Goal: Transaction & Acquisition: Purchase product/service

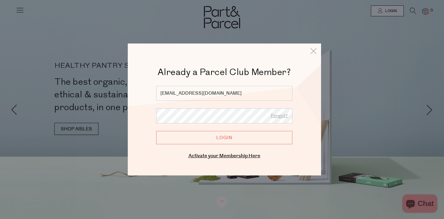
click at [238, 137] on input "Login" at bounding box center [224, 137] width 136 height 13
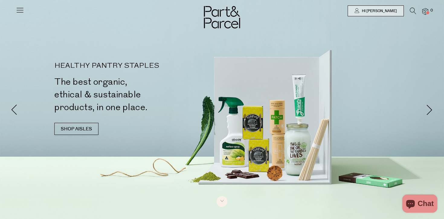
click at [19, 9] on icon at bounding box center [20, 10] width 8 height 8
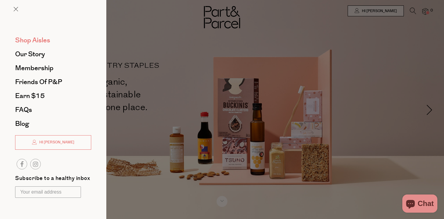
click at [33, 41] on span "Shop Aisles" at bounding box center [32, 40] width 35 height 10
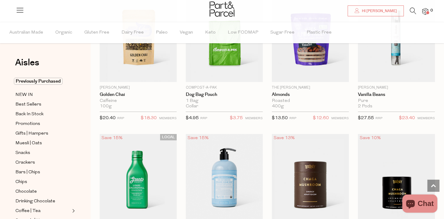
scroll to position [949, 0]
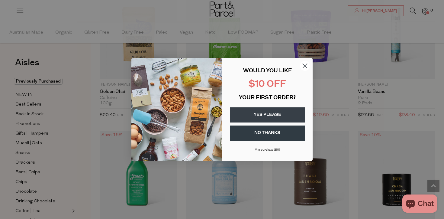
click at [307, 65] on circle "Close dialog" at bounding box center [305, 66] width 10 height 10
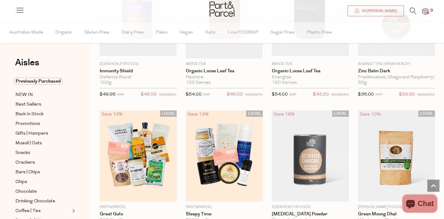
scroll to position [1553, 0]
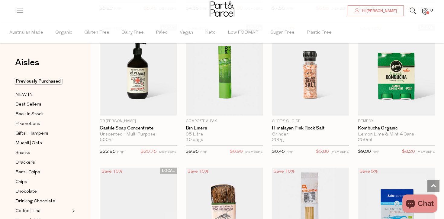
scroll to position [2930, 0]
click at [47, 82] on span "Previously Purchased" at bounding box center [38, 81] width 49 height 7
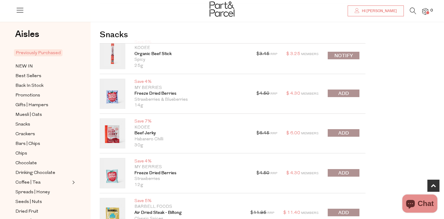
scroll to position [169, 0]
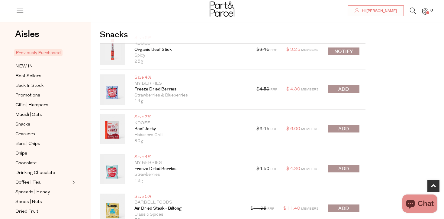
click at [349, 87] on button "submit" at bounding box center [344, 89] width 32 height 8
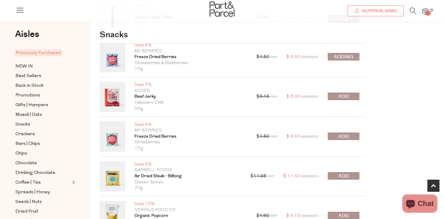
scroll to position [206, 0]
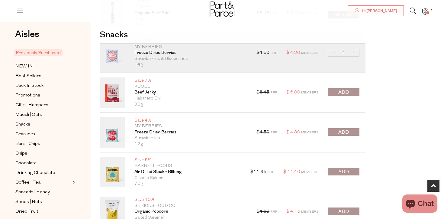
click at [349, 93] on span "submit" at bounding box center [344, 92] width 11 height 7
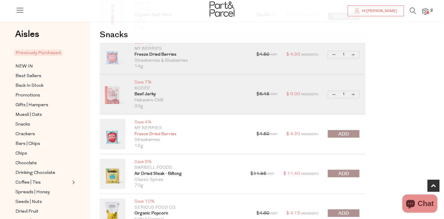
scroll to position [208, 0]
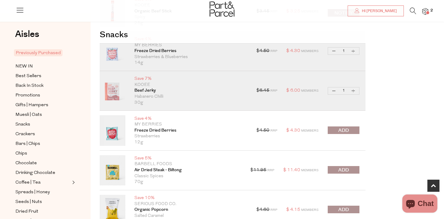
click at [347, 129] on span "submit" at bounding box center [344, 130] width 11 height 7
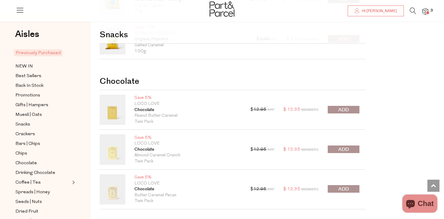
scroll to position [380, 0]
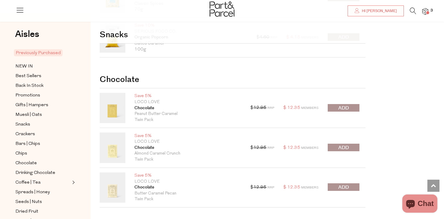
click at [351, 108] on button "submit" at bounding box center [344, 108] width 32 height 8
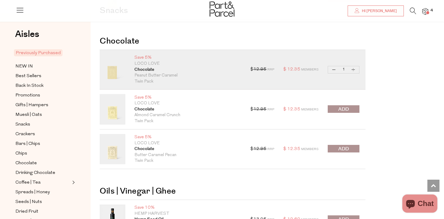
scroll to position [421, 0]
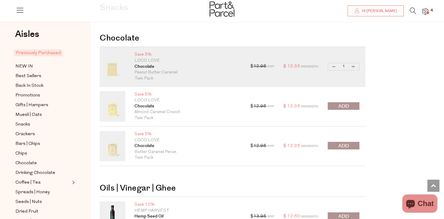
click at [355, 67] on button "Increase Chocolate" at bounding box center [353, 66] width 7 height 7
type input "2"
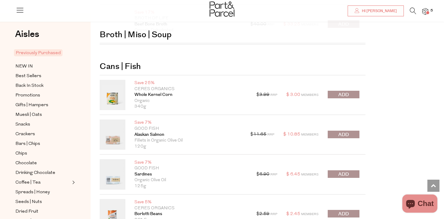
scroll to position [985, 0]
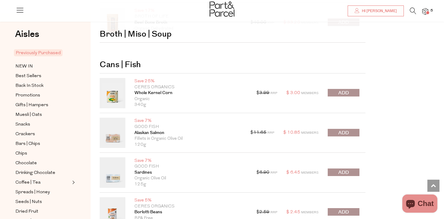
click at [351, 133] on button "submit" at bounding box center [344, 133] width 32 height 8
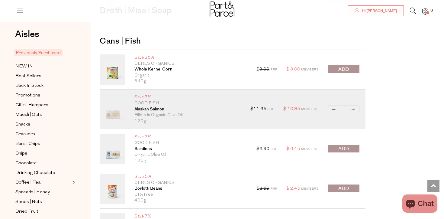
scroll to position [1022, 0]
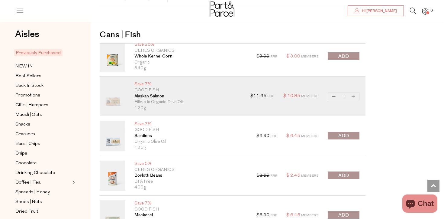
click at [352, 135] on button "submit" at bounding box center [344, 136] width 32 height 8
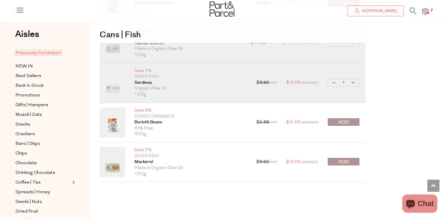
scroll to position [1080, 0]
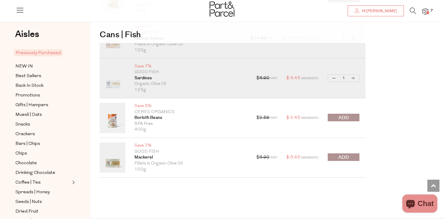
click at [350, 159] on button "submit" at bounding box center [344, 157] width 32 height 8
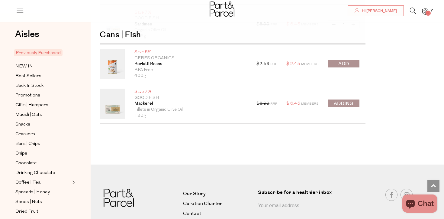
scroll to position [1189, 0]
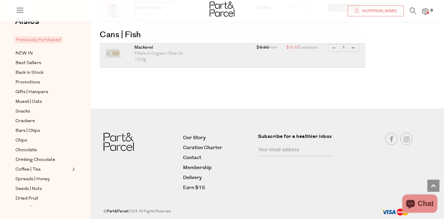
click at [411, 11] on icon at bounding box center [413, 11] width 6 height 7
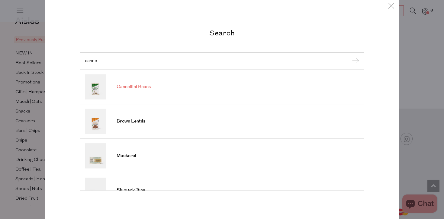
type input "canne"
click at [143, 89] on span "Cannellini Beans" at bounding box center [134, 87] width 34 height 6
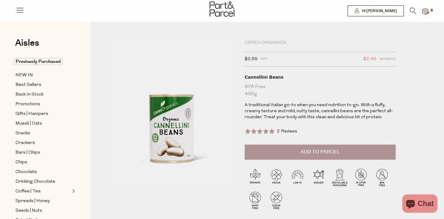
click at [320, 156] on button "Add to Parcel" at bounding box center [320, 151] width 151 height 15
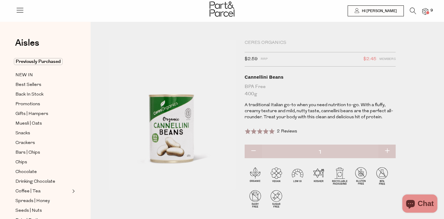
click at [390, 150] on button "button" at bounding box center [387, 150] width 17 height 13
type input "2"
click at [390, 150] on button "button" at bounding box center [387, 150] width 17 height 13
type input "3"
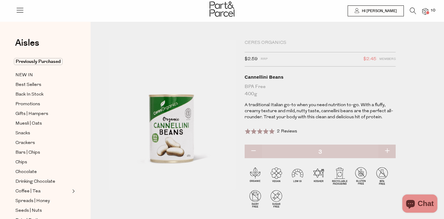
type input "3"
click at [270, 45] on div "Ceres Organics" at bounding box center [320, 43] width 151 height 6
click at [270, 43] on div "Ceres Organics" at bounding box center [320, 43] width 151 height 6
click at [413, 10] on icon at bounding box center [413, 11] width 6 height 7
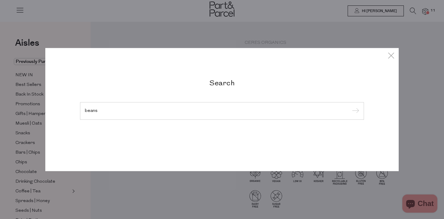
type input "beans"
click at [350, 107] on input "submit" at bounding box center [354, 111] width 9 height 9
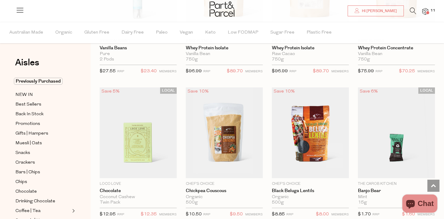
scroll to position [1577, 0]
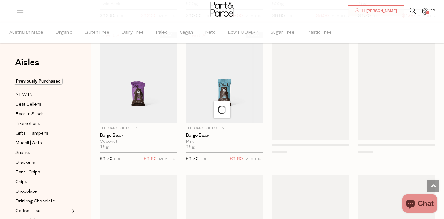
scroll to position [1773, 0]
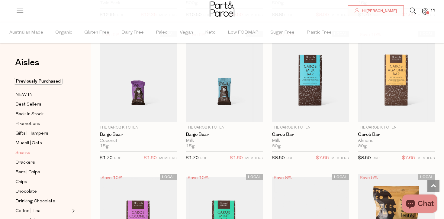
type input "3"
click at [20, 154] on span "Snacks" at bounding box center [22, 152] width 15 height 7
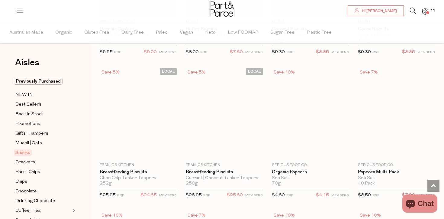
scroll to position [1483, 0]
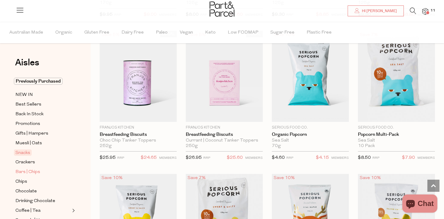
click at [25, 174] on span "Bars | Chips" at bounding box center [27, 171] width 25 height 7
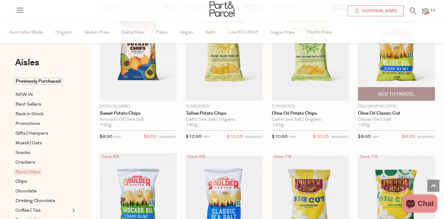
scroll to position [1943, 0]
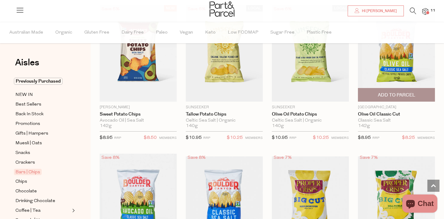
click at [409, 96] on span "Add To Parcel" at bounding box center [396, 95] width 37 height 6
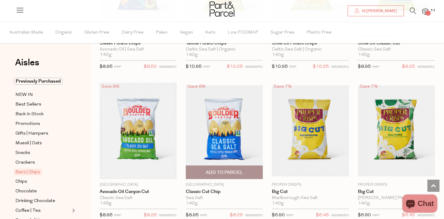
scroll to position [2024, 0]
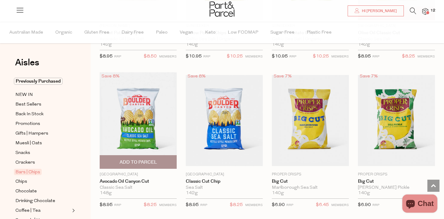
click at [151, 161] on span "Add To Parcel" at bounding box center [138, 162] width 37 height 6
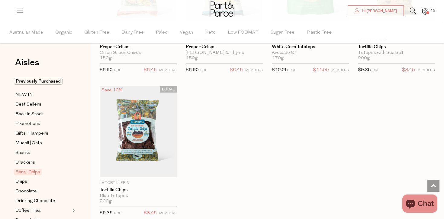
scroll to position [2476, 0]
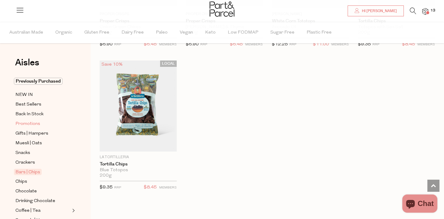
click at [22, 122] on span "Promotions" at bounding box center [27, 123] width 25 height 7
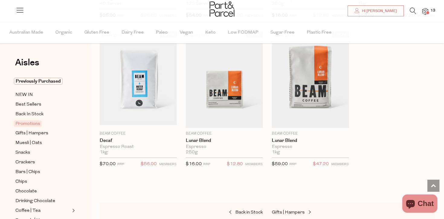
scroll to position [618, 0]
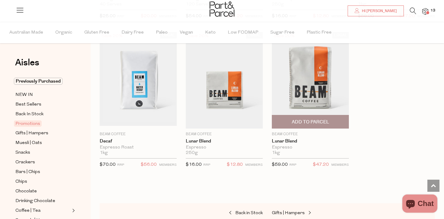
click at [320, 87] on img at bounding box center [310, 80] width 77 height 96
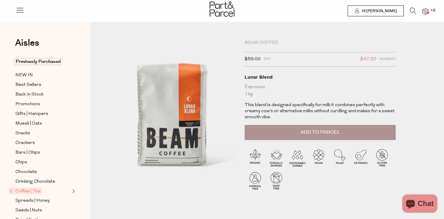
click at [318, 130] on span "Add to Parcel" at bounding box center [321, 132] width 40 height 7
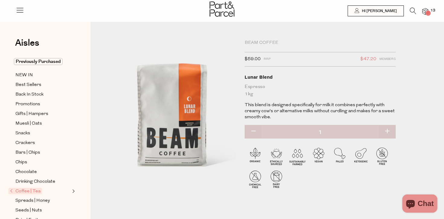
click at [426, 11] on img at bounding box center [426, 11] width 6 height 7
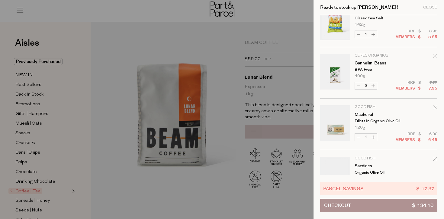
scroll to position [123, 0]
click at [357, 86] on button "Decrease Cannellini Beans" at bounding box center [358, 85] width 7 height 7
type input "2"
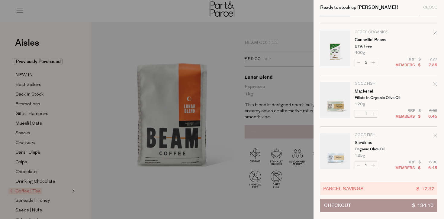
scroll to position [146, 0]
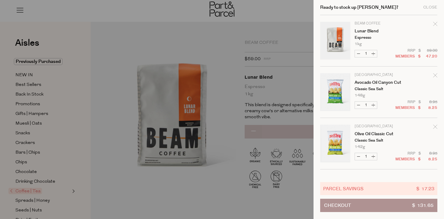
click at [374, 112] on tr "Boulder Canyon Avocado Oil Canyon Cut Classic Sea Salt 148g Only 5 Available De…" at bounding box center [378, 95] width 117 height 45
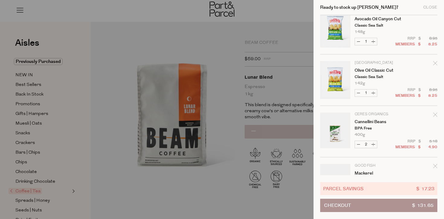
scroll to position [172, 0]
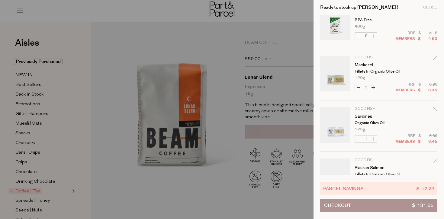
click at [374, 87] on button "Increase Mackerel" at bounding box center [373, 87] width 7 height 7
type input "2"
click at [374, 87] on form "Image Product Total Qty Beam Coffee Lunar Blend Espresso 1kg Only 5 Available D…" at bounding box center [378, 125] width 117 height 565
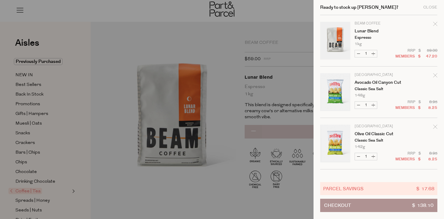
click at [373, 87] on p "Classic Sea Salt" at bounding box center [378, 89] width 47 height 4
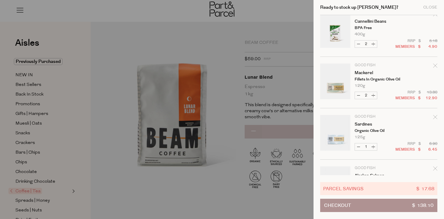
scroll to position [171, 0]
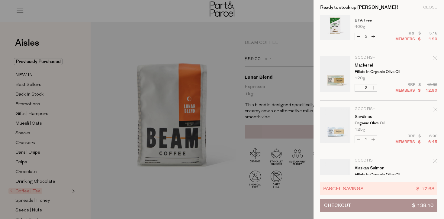
click at [374, 88] on button "Increase Mackerel" at bounding box center [373, 87] width 7 height 7
type input "3"
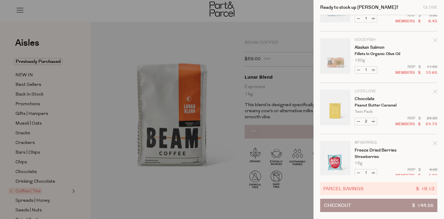
scroll to position [292, 0]
click at [374, 122] on button "Increase Chocolate" at bounding box center [373, 121] width 7 height 7
type input "3"
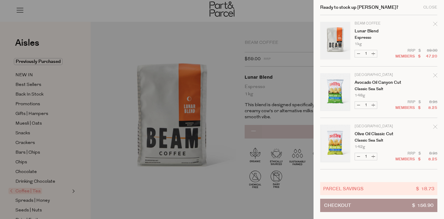
click at [377, 208] on button "Checkout $ 156.90" at bounding box center [378, 205] width 117 height 13
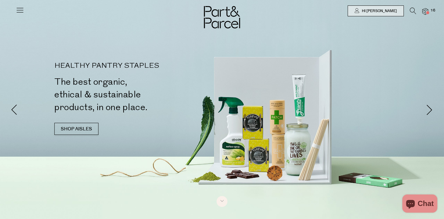
click at [428, 11] on span at bounding box center [428, 12] width 3 height 3
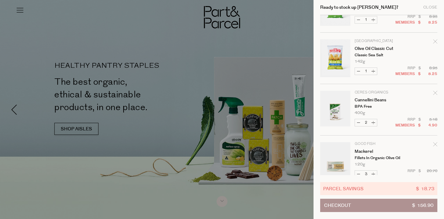
scroll to position [210, 0]
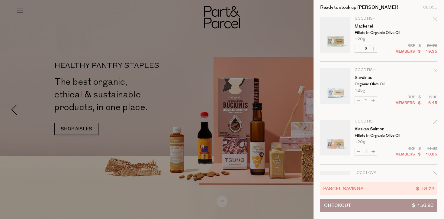
click at [374, 100] on button "Increase Sardines" at bounding box center [373, 100] width 7 height 7
type input "2"
click at [374, 100] on form "Image Product Total Qty Beam Coffee Lunar Blend Espresso 1kg Only 5 Available D…" at bounding box center [378, 87] width 117 height 565
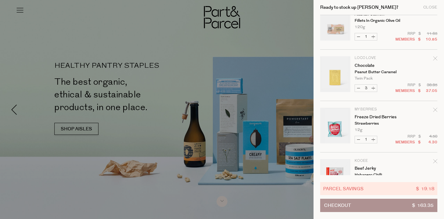
scroll to position [325, 0]
click at [373, 36] on button "Increase Alaskan Salmon" at bounding box center [373, 36] width 7 height 7
type input "2"
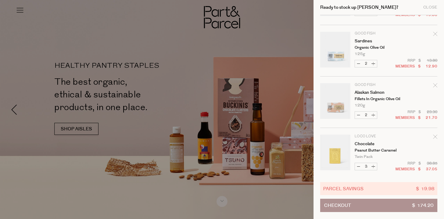
scroll to position [247, 0]
click at [374, 67] on button "Increase Sardines" at bounding box center [373, 63] width 7 height 7
type input "3"
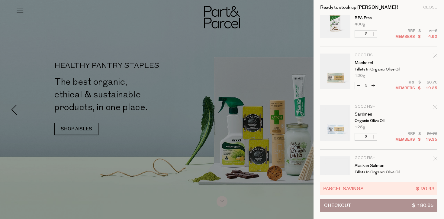
scroll to position [184, 0]
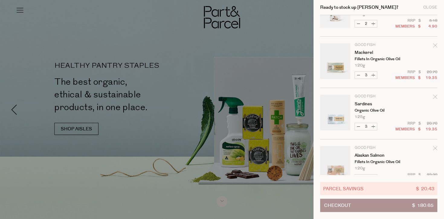
click at [373, 76] on button "Increase Mackerel" at bounding box center [373, 75] width 7 height 7
type input "4"
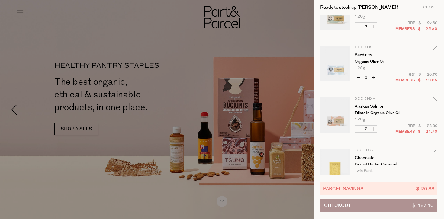
scroll to position [235, 0]
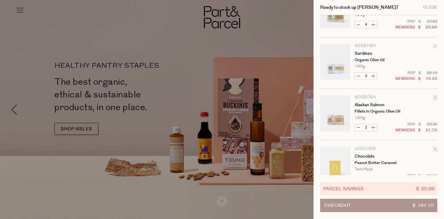
click at [373, 76] on button "Increase Sardines" at bounding box center [373, 76] width 7 height 7
type input "4"
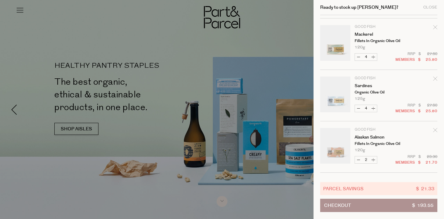
scroll to position [203, 0]
click at [374, 55] on button "Increase Mackerel" at bounding box center [373, 55] width 7 height 7
type input "5"
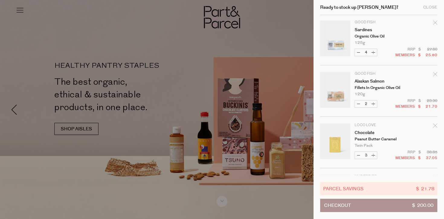
scroll to position [258, 0]
click at [373, 105] on button "Increase Alaskan Salmon" at bounding box center [373, 104] width 7 height 7
type input "3"
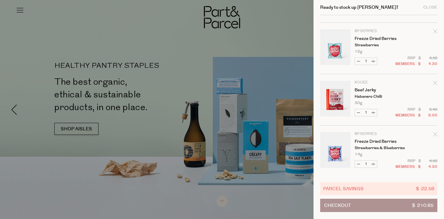
scroll to position [405, 0]
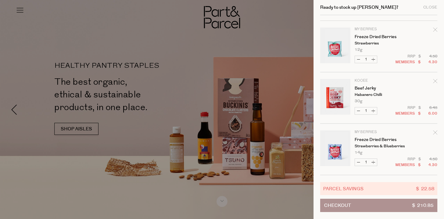
click at [290, 115] on div at bounding box center [222, 109] width 444 height 219
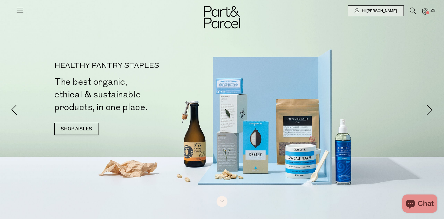
click at [414, 10] on icon at bounding box center [413, 11] width 6 height 7
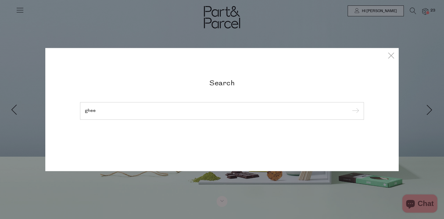
type input "ghee"
click at [350, 107] on input "submit" at bounding box center [354, 111] width 9 height 9
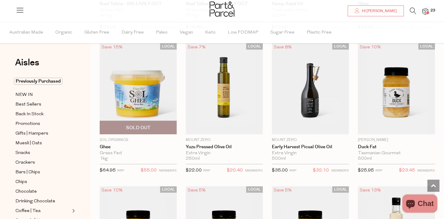
scroll to position [618, 0]
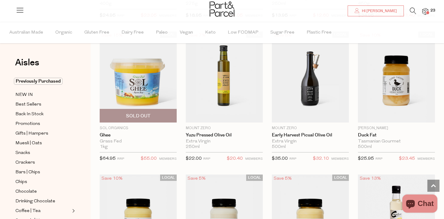
click at [121, 160] on p "$64.95 RRP" at bounding box center [112, 160] width 24 height 11
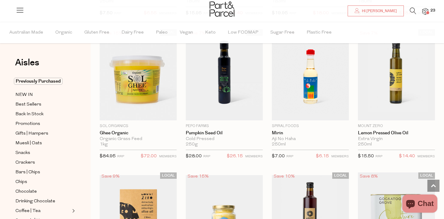
scroll to position [1193, 0]
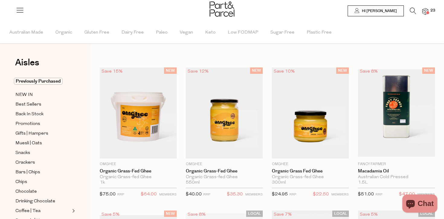
click at [150, 120] on img at bounding box center [138, 112] width 77 height 91
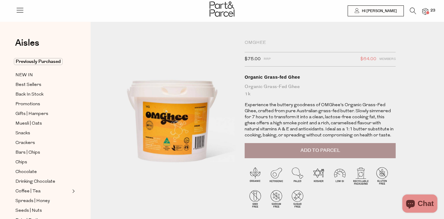
click at [308, 150] on span "Add to Parcel" at bounding box center [321, 150] width 40 height 7
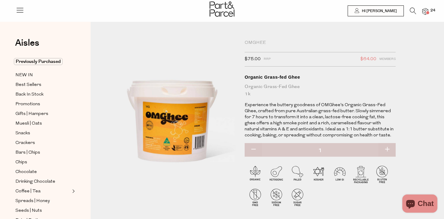
click at [426, 11] on img at bounding box center [426, 11] width 6 height 7
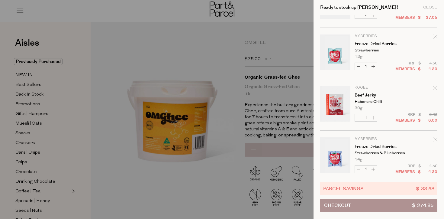
scroll to position [457, 0]
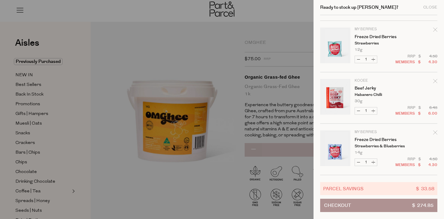
click at [389, 206] on button "Checkout $ 274.85" at bounding box center [378, 205] width 117 height 13
